Goal: Register for event/course

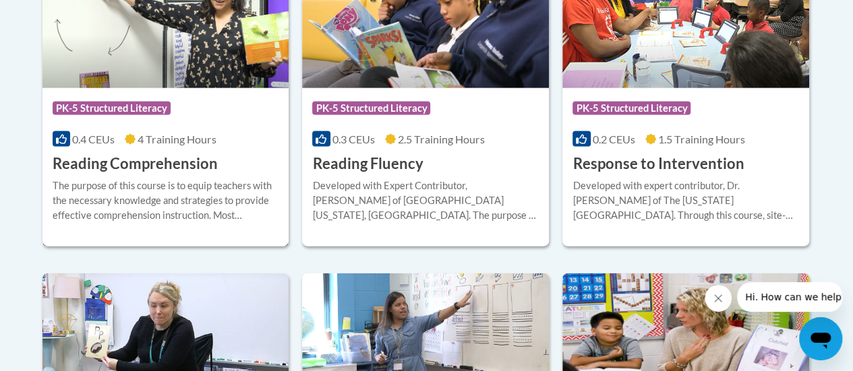
click at [137, 58] on img at bounding box center [165, 20] width 247 height 138
click at [166, 76] on img at bounding box center [165, 20] width 247 height 138
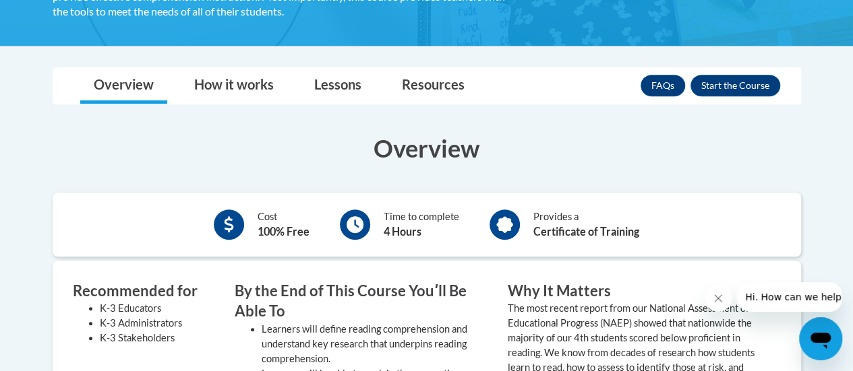
scroll to position [307, 0]
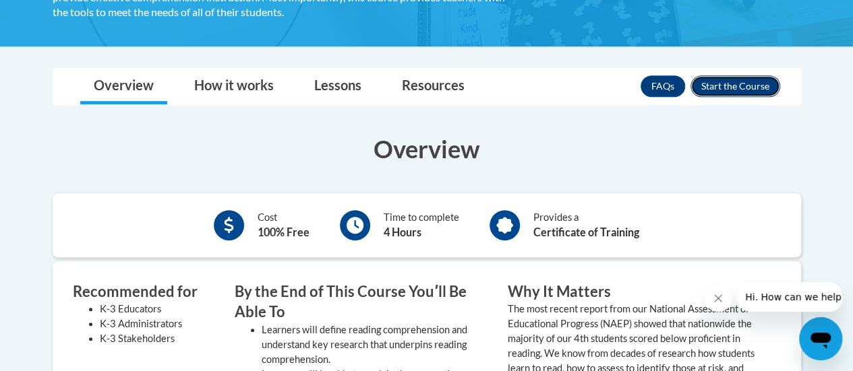
click at [747, 86] on button "Enroll" at bounding box center [735, 87] width 90 height 22
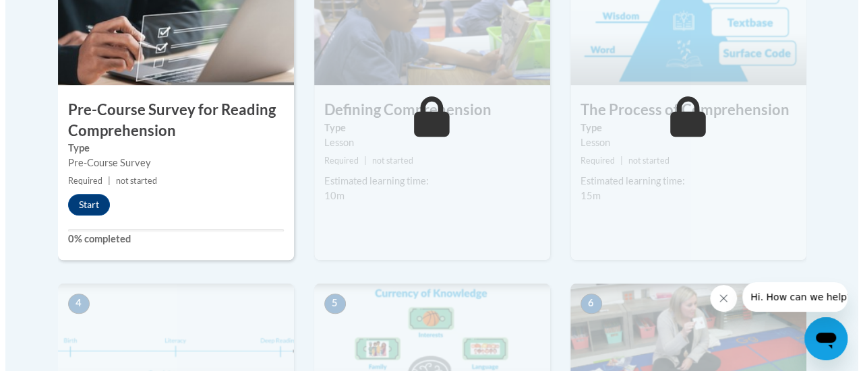
scroll to position [503, 0]
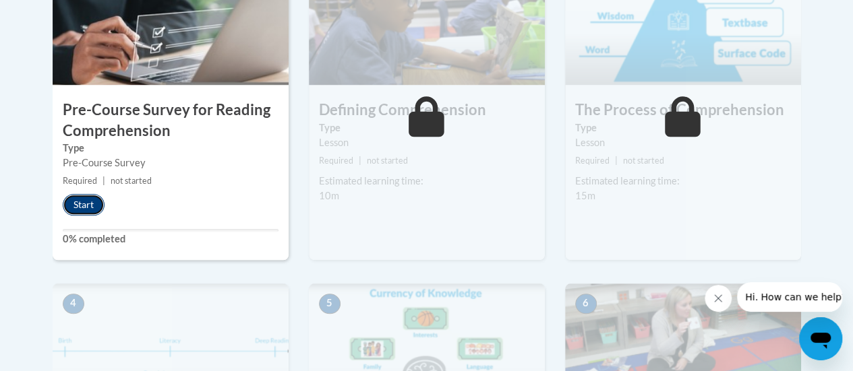
click at [80, 204] on button "Start" at bounding box center [84, 205] width 42 height 22
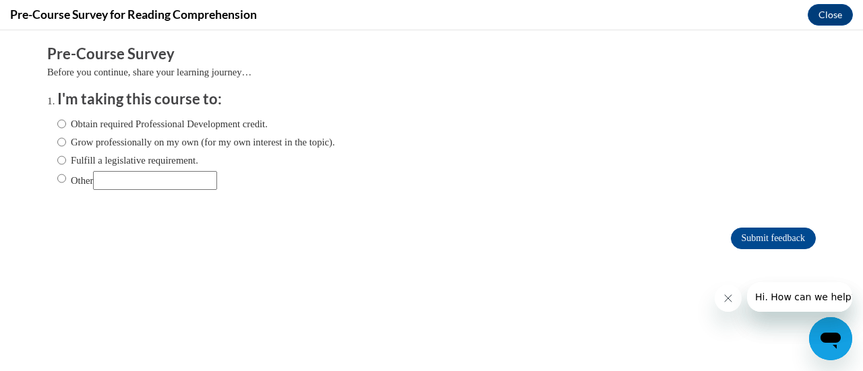
scroll to position [0, 0]
click at [57, 125] on input "Obtain required Professional Development credit." at bounding box center [61, 124] width 9 height 15
radio input "true"
click at [763, 237] on input "Submit feedback" at bounding box center [773, 239] width 85 height 22
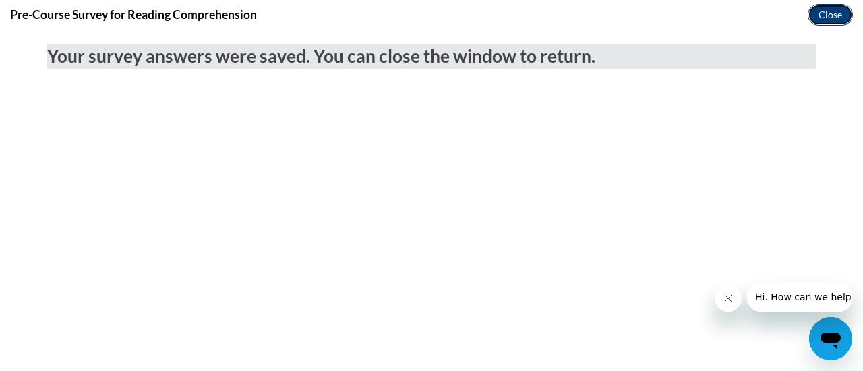
click at [833, 17] on button "Close" at bounding box center [830, 15] width 45 height 22
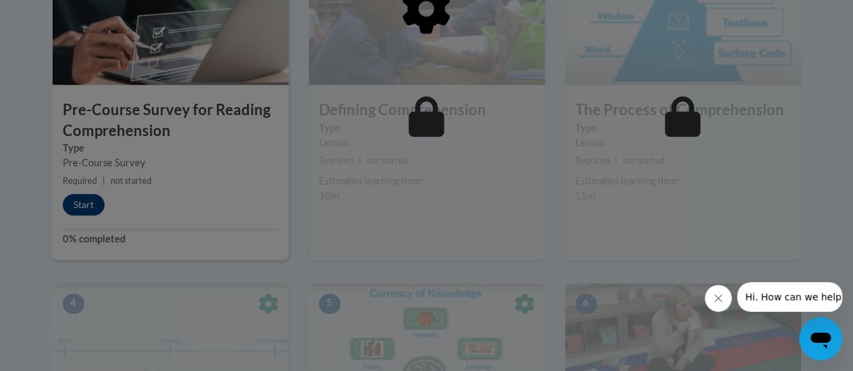
click at [101, 204] on div at bounding box center [427, 78] width 748 height 256
click at [718, 299] on icon "Close message from company" at bounding box center [718, 298] width 7 height 7
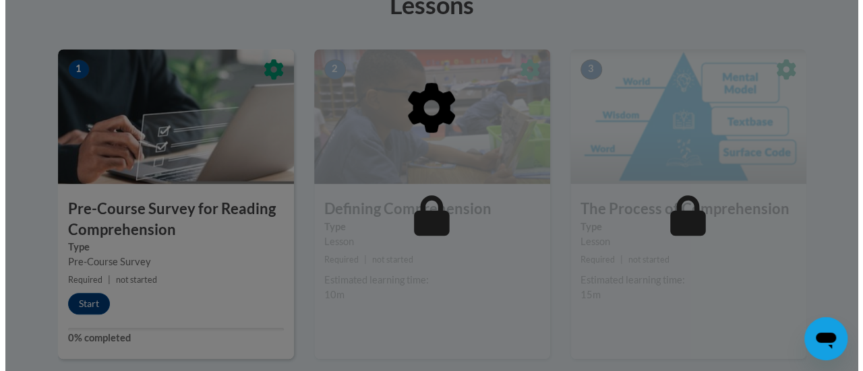
scroll to position [404, 0]
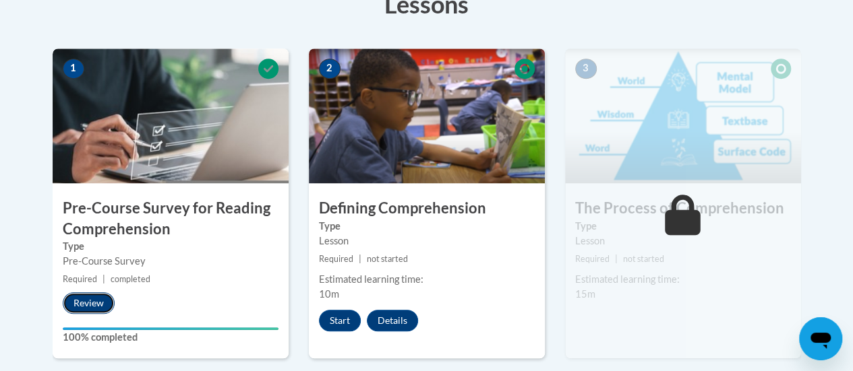
click at [79, 297] on button "Review" at bounding box center [89, 304] width 52 height 22
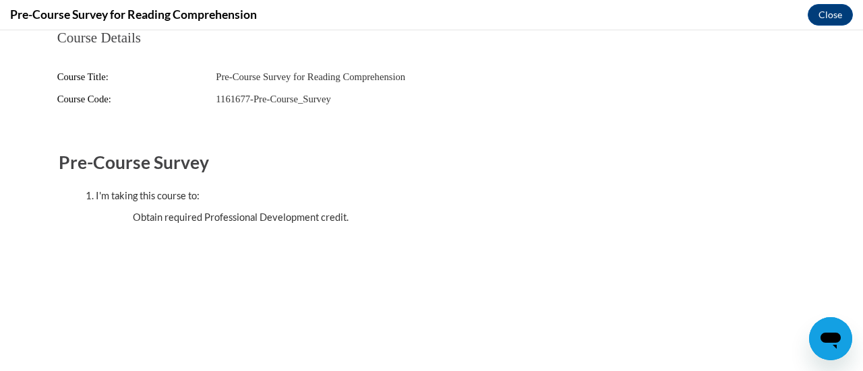
scroll to position [0, 0]
click at [829, 10] on button "Close" at bounding box center [830, 15] width 45 height 22
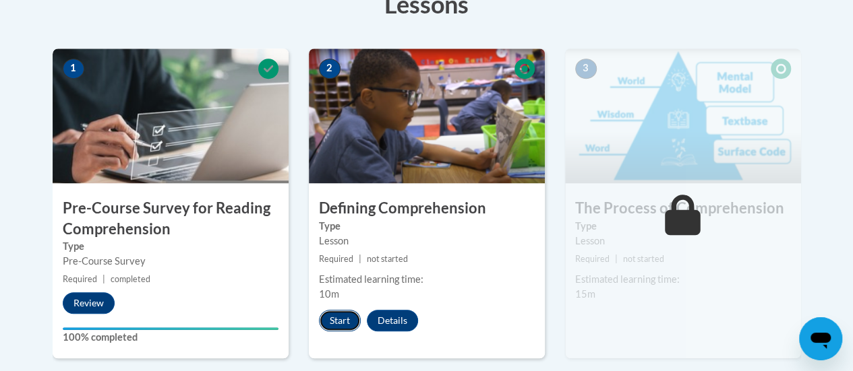
click at [326, 316] on button "Start" at bounding box center [340, 321] width 42 height 22
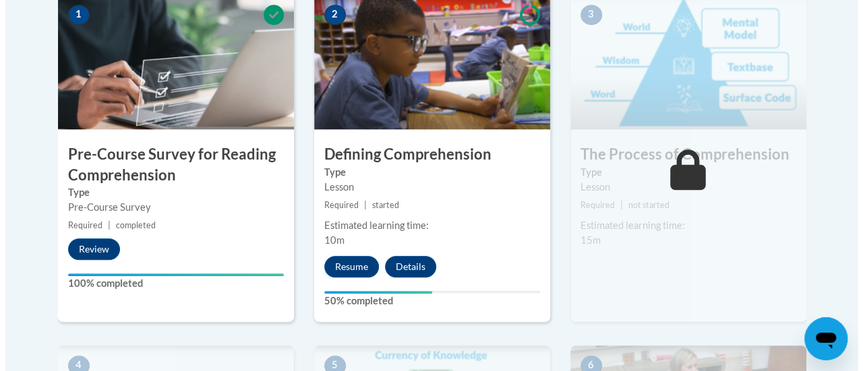
scroll to position [459, 0]
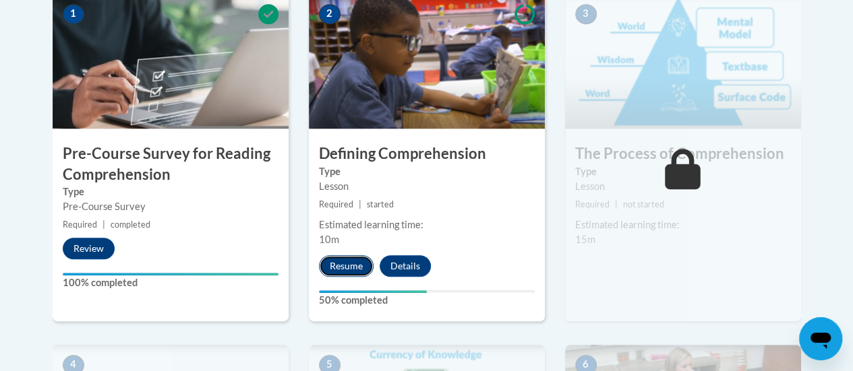
click at [356, 264] on button "Resume" at bounding box center [346, 267] width 55 height 22
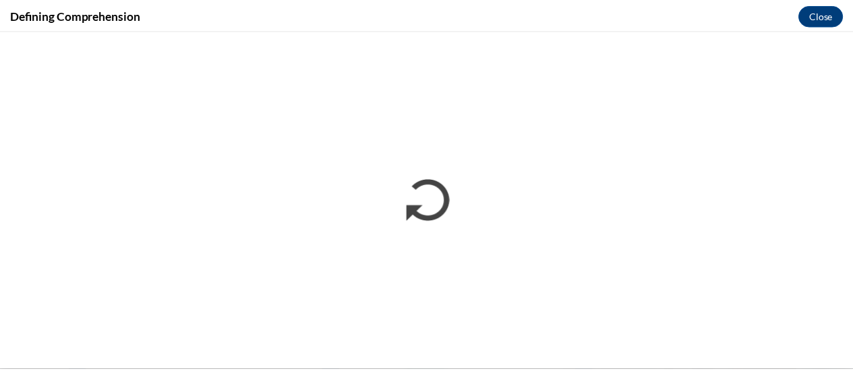
scroll to position [0, 0]
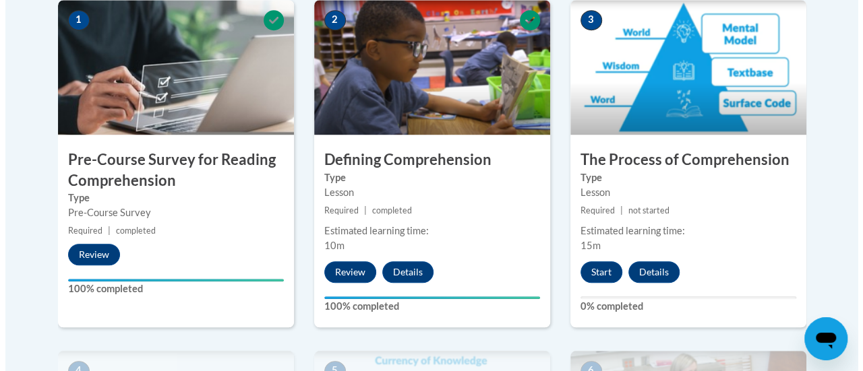
scroll to position [465, 0]
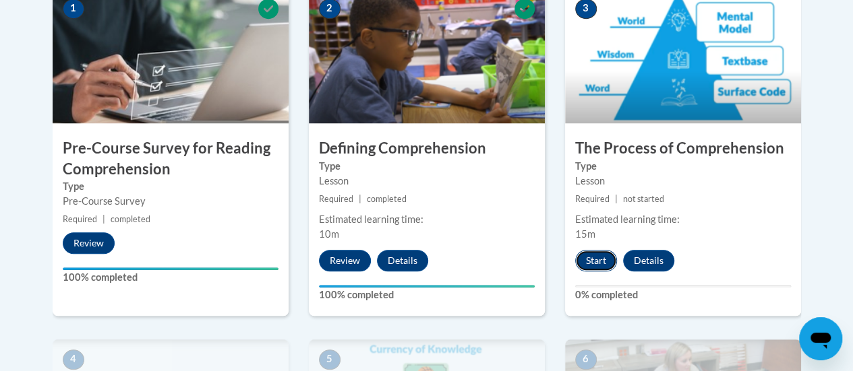
click at [592, 258] on button "Start" at bounding box center [596, 261] width 42 height 22
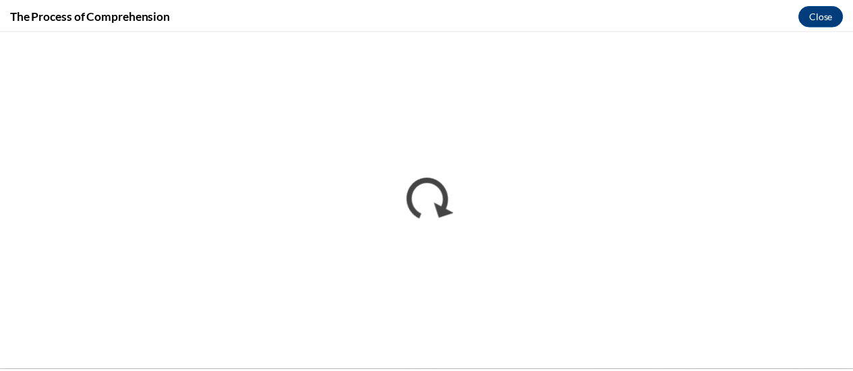
scroll to position [0, 0]
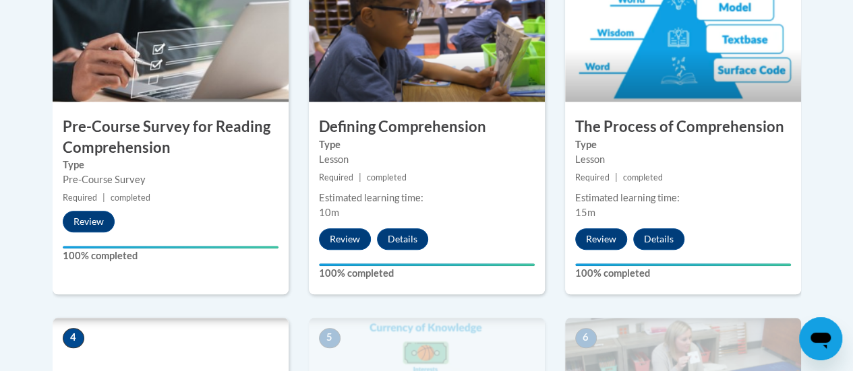
scroll to position [494, 0]
